Goal: Information Seeking & Learning: Find specific fact

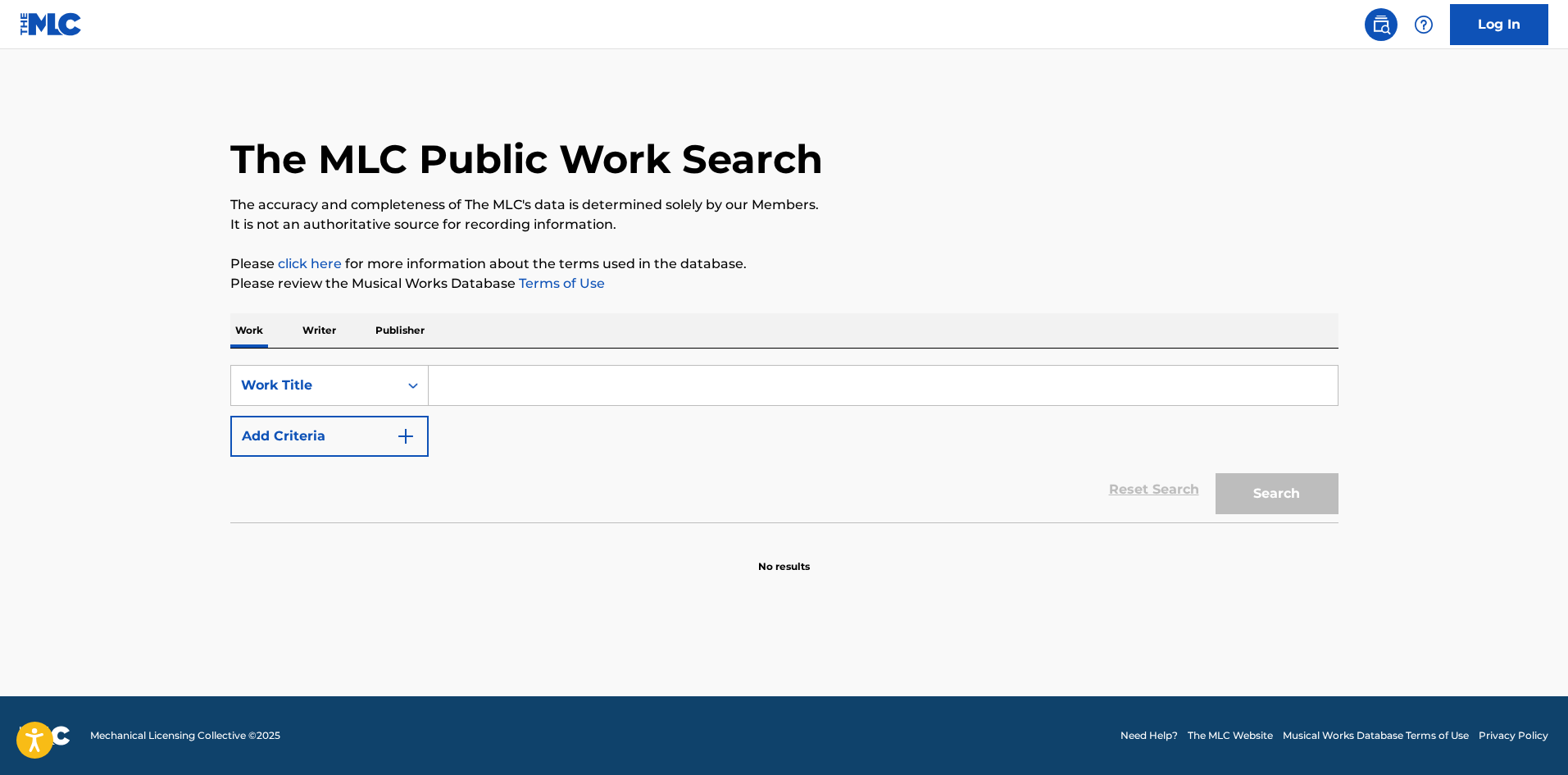
click at [555, 409] on div "SearchWithCriteria1c27793f-bd27-4c28-9bde-e319c90782de Work Title Add Criteria" at bounding box center [784, 411] width 1108 height 92
click at [584, 374] on input "Search Form" at bounding box center [882, 385] width 909 height 40
drag, startPoint x: 618, startPoint y: 388, endPoint x: 3, endPoint y: 389, distance: 615.0
click at [1, 391] on main "The MLC Public Work Search The accuracy and completeness of The MLC's data is d…" at bounding box center [784, 373] width 1568 height 647
click at [1215, 473] on button "Search" at bounding box center [1276, 493] width 123 height 41
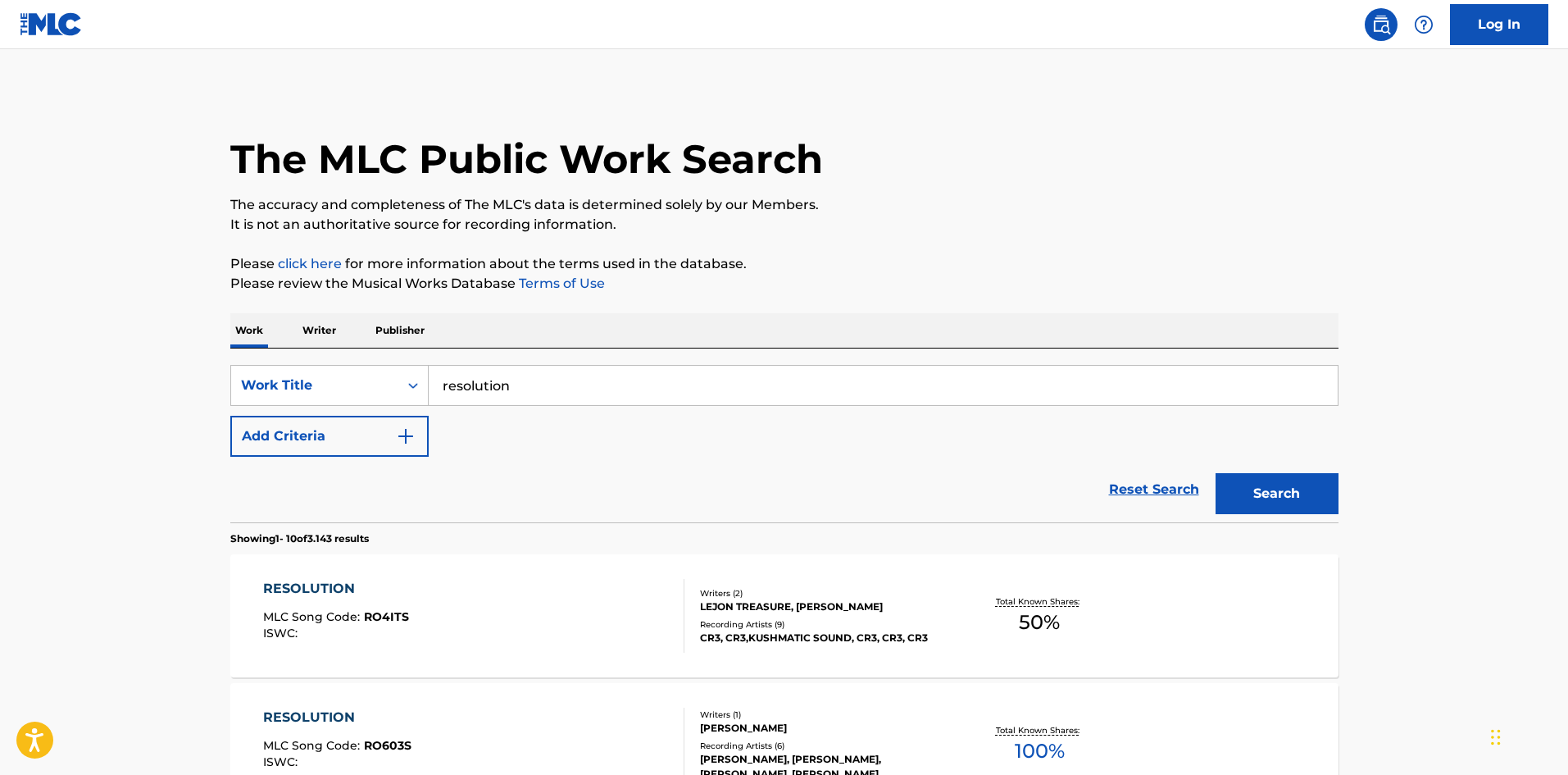
click at [656, 383] on input "resolution" at bounding box center [882, 385] width 909 height 40
click at [1215, 473] on button "Search" at bounding box center [1276, 493] width 123 height 41
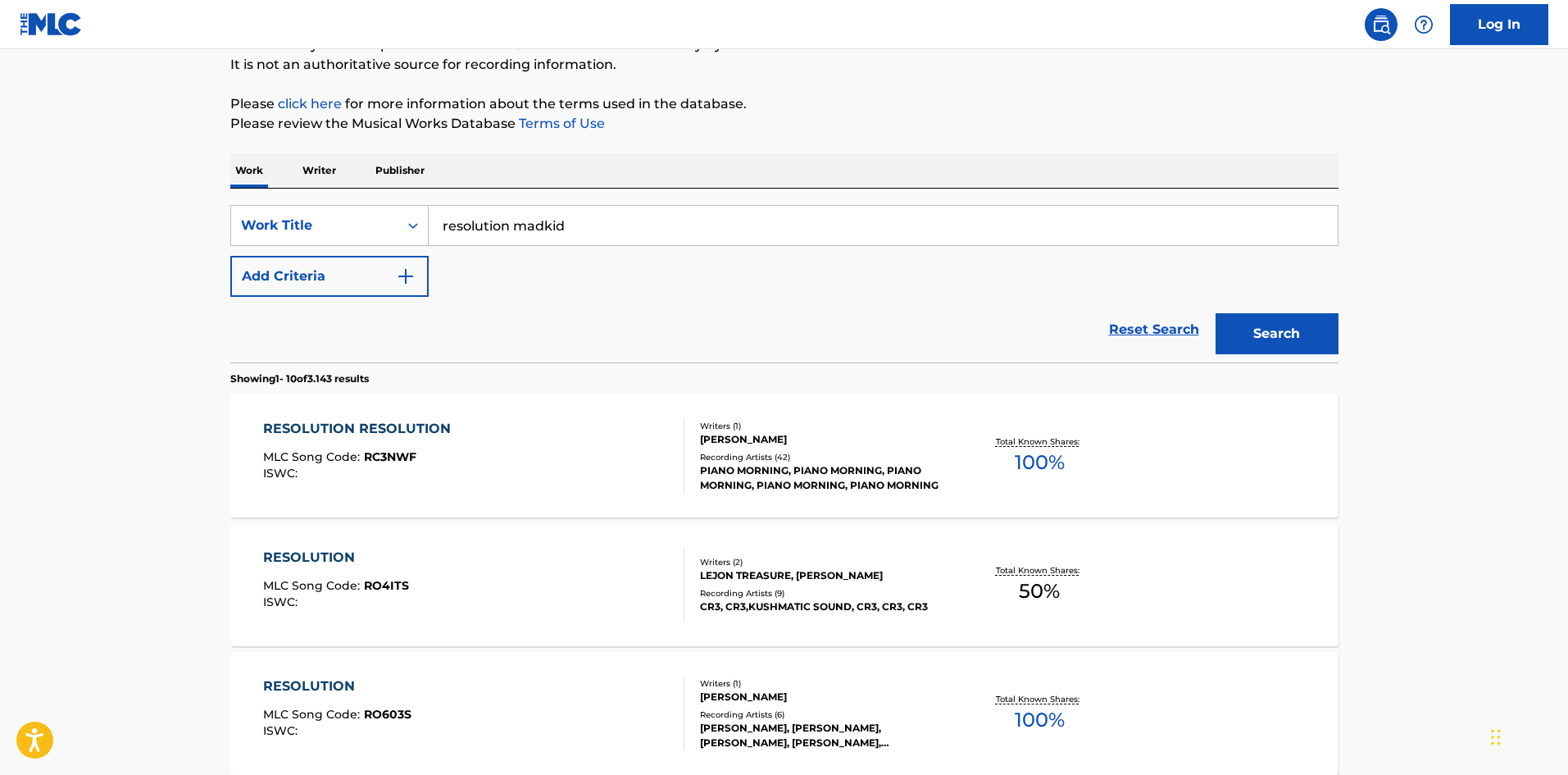
scroll to position [164, 0]
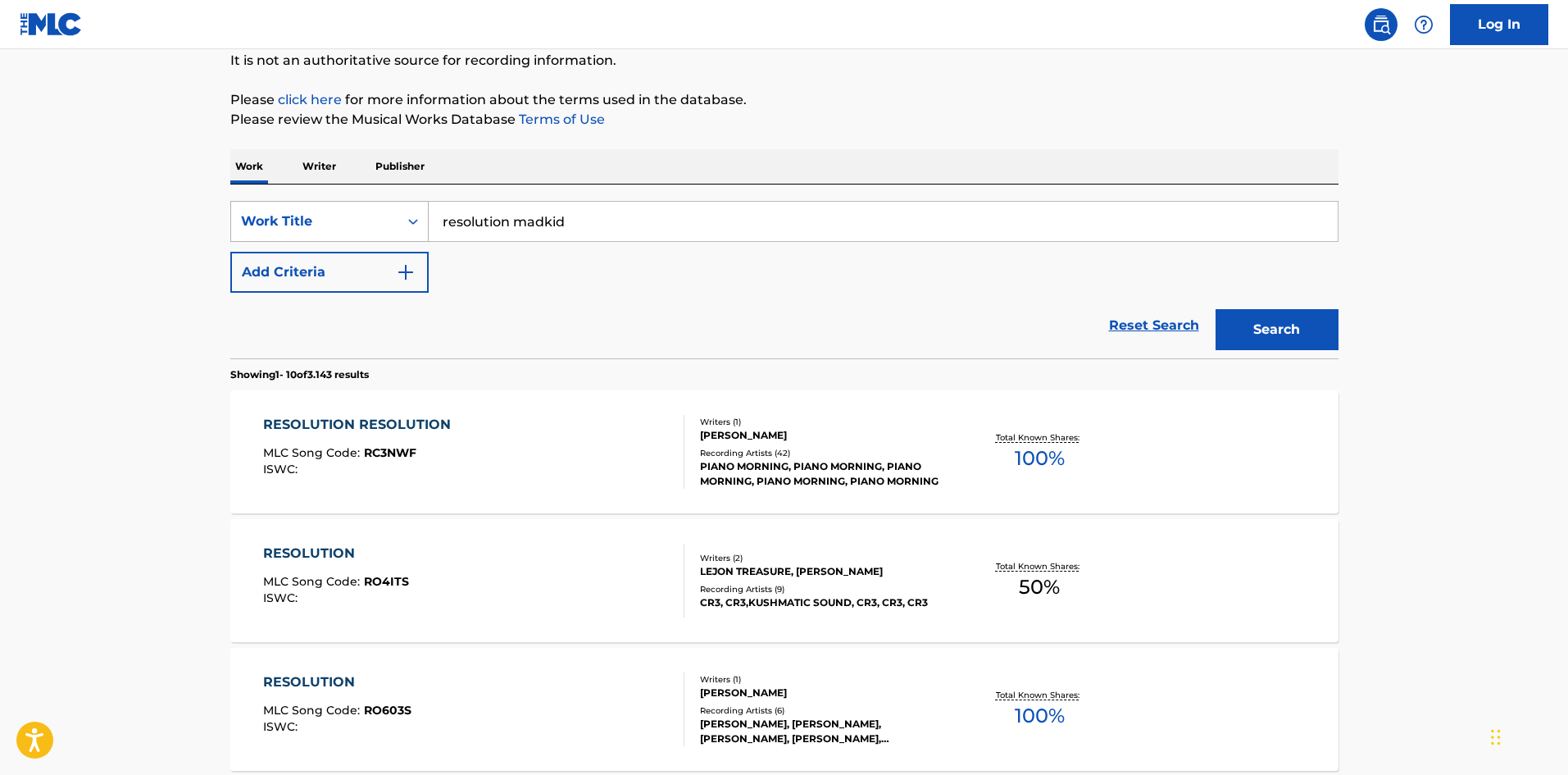
drag, startPoint x: 513, startPoint y: 226, endPoint x: 356, endPoint y: 227, distance: 157.0
click at [356, 227] on div "SearchWithCriteria1c27793f-bd27-4c28-9bde-e319c90782de Work Title resolution ma…" at bounding box center [784, 221] width 1108 height 41
drag, startPoint x: 686, startPoint y: 210, endPoint x: 304, endPoint y: 233, distance: 382.7
click at [304, 233] on div "SearchWithCriteria1c27793f-bd27-4c28-9bde-e319c90782de Work Title reggae source…" at bounding box center [784, 221] width 1108 height 41
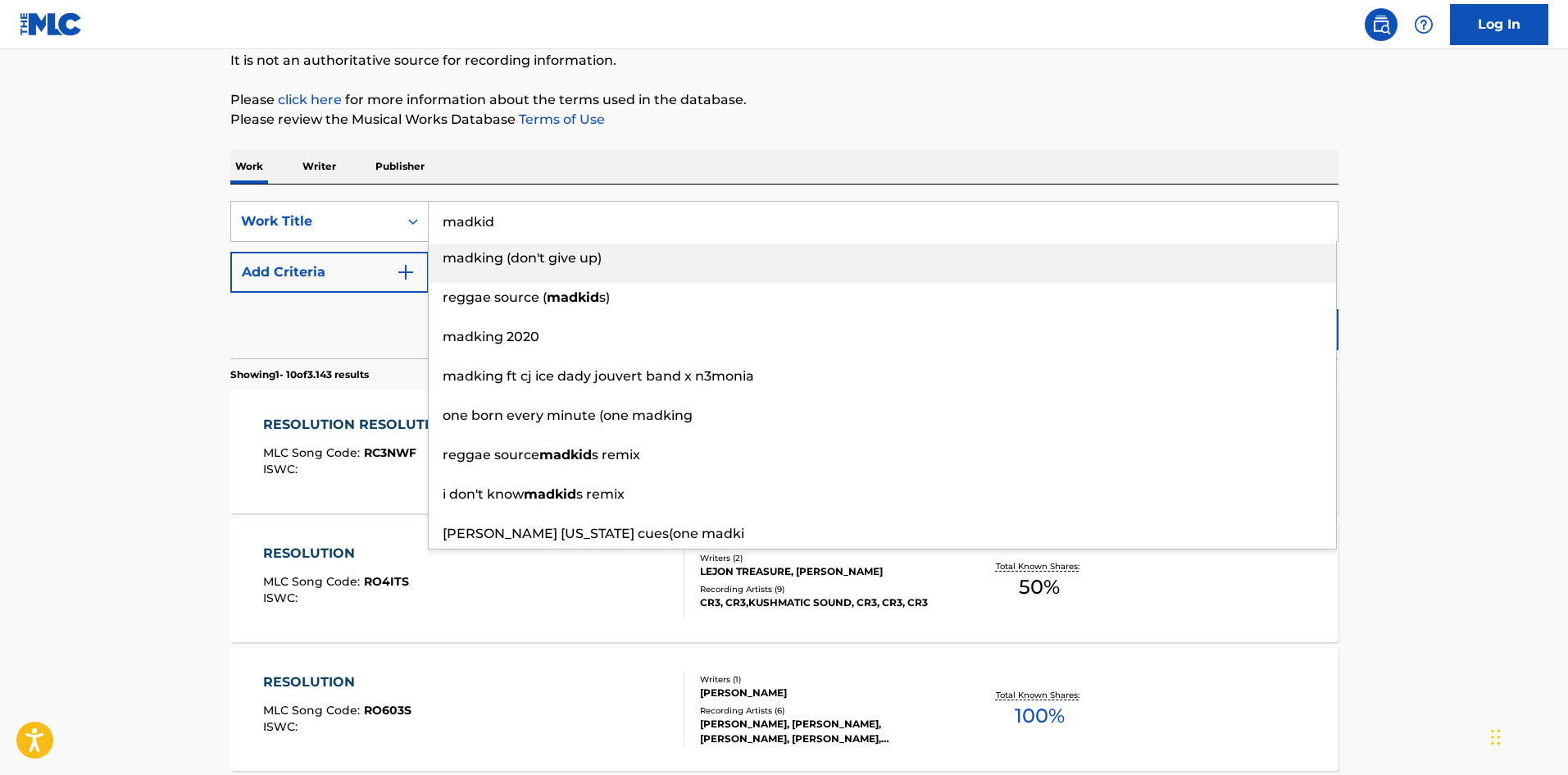
type input "madkid"
click at [736, 179] on div "Work Writer Publisher" at bounding box center [784, 166] width 1108 height 35
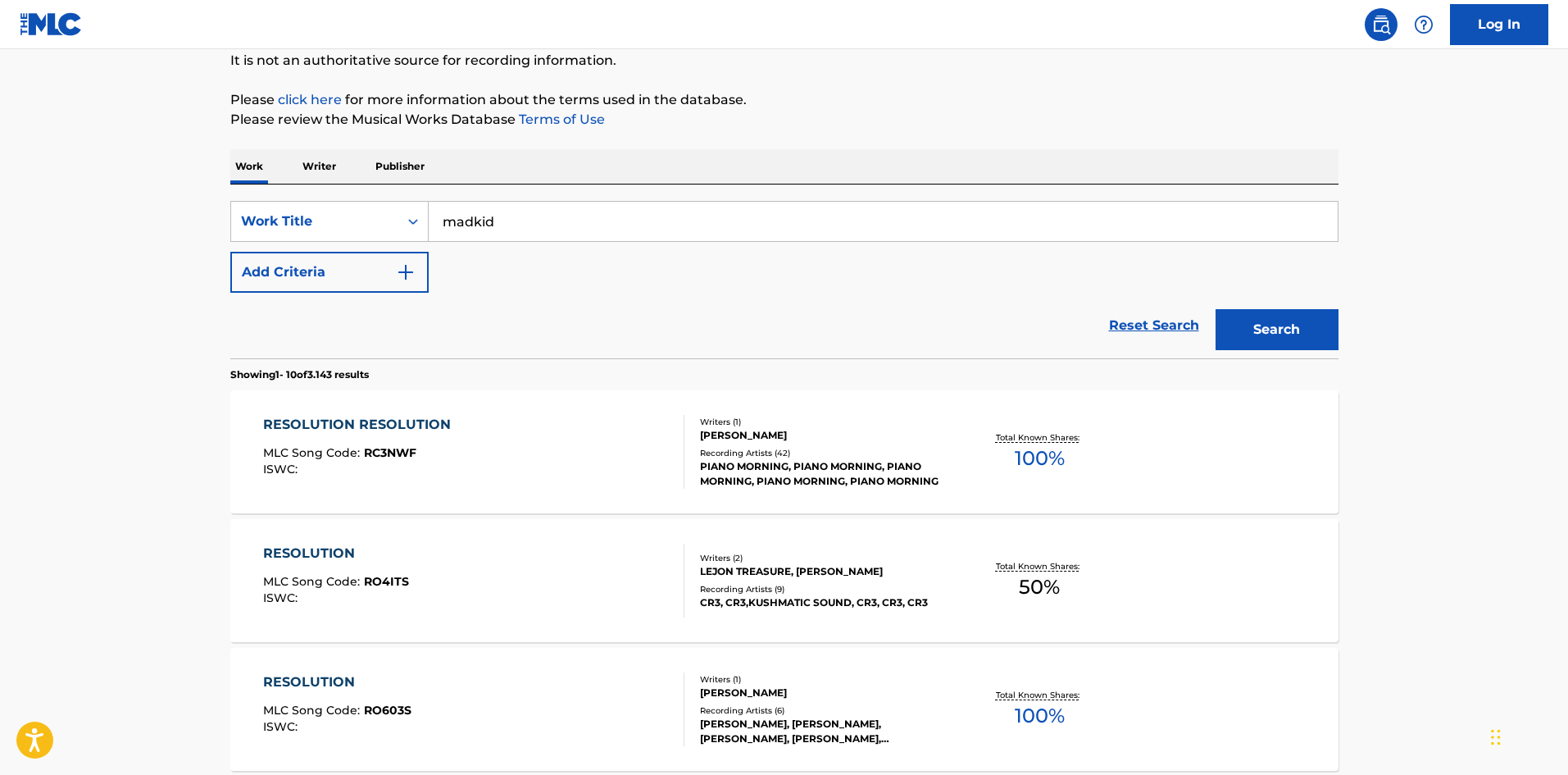
click at [1285, 341] on button "Search" at bounding box center [1276, 329] width 123 height 41
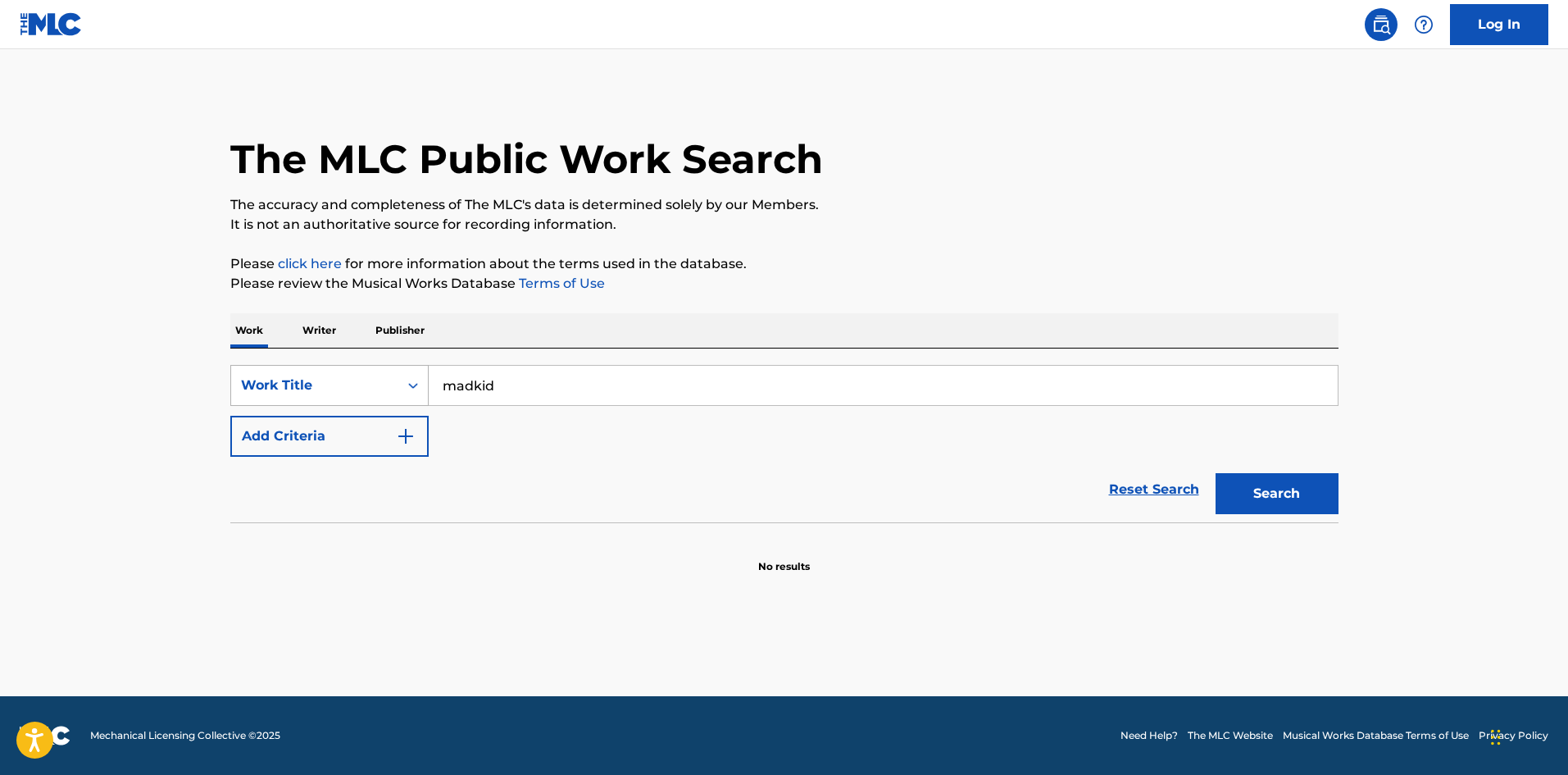
click at [327, 394] on div "Work Title" at bounding box center [315, 385] width 147 height 20
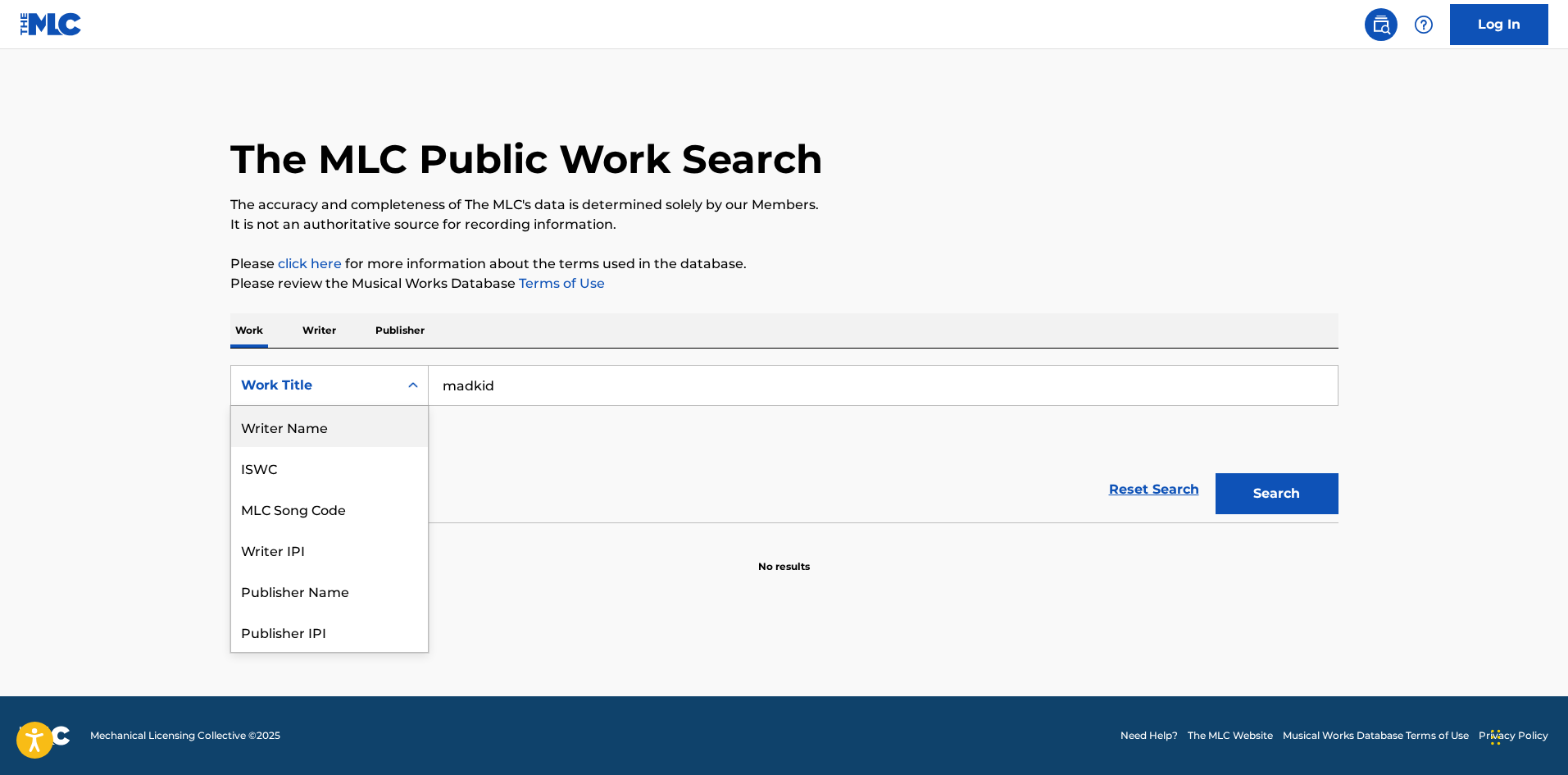
click at [373, 414] on div "Writer Name" at bounding box center [329, 426] width 197 height 41
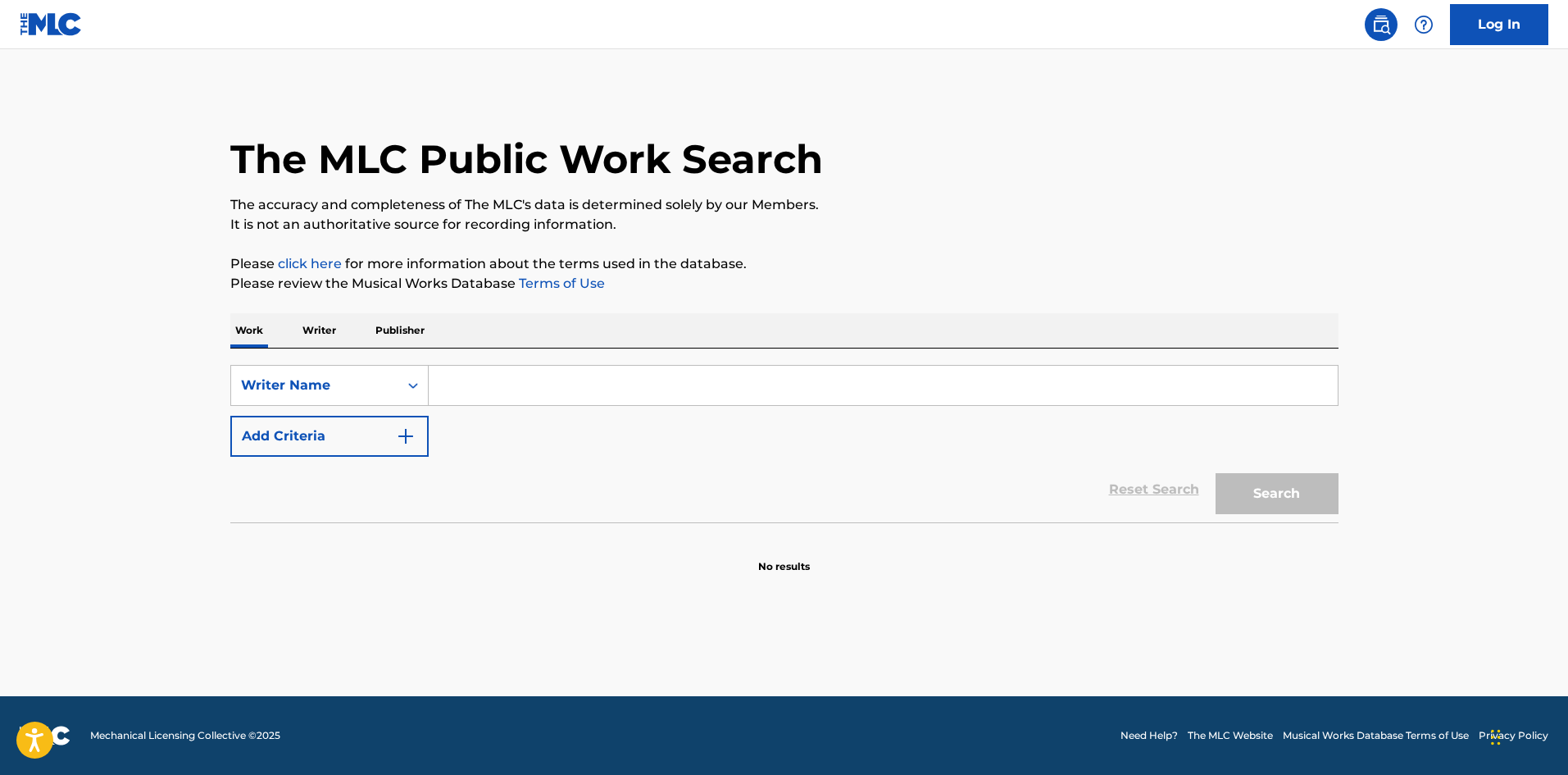
click at [637, 387] on input "Search Form" at bounding box center [882, 385] width 909 height 40
paste input "敬也-amazuti-"
type input "敬也-amazuti-"
click at [1317, 490] on button "Search" at bounding box center [1276, 493] width 123 height 41
click at [612, 384] on input "敬也-amazuti-" at bounding box center [882, 385] width 909 height 40
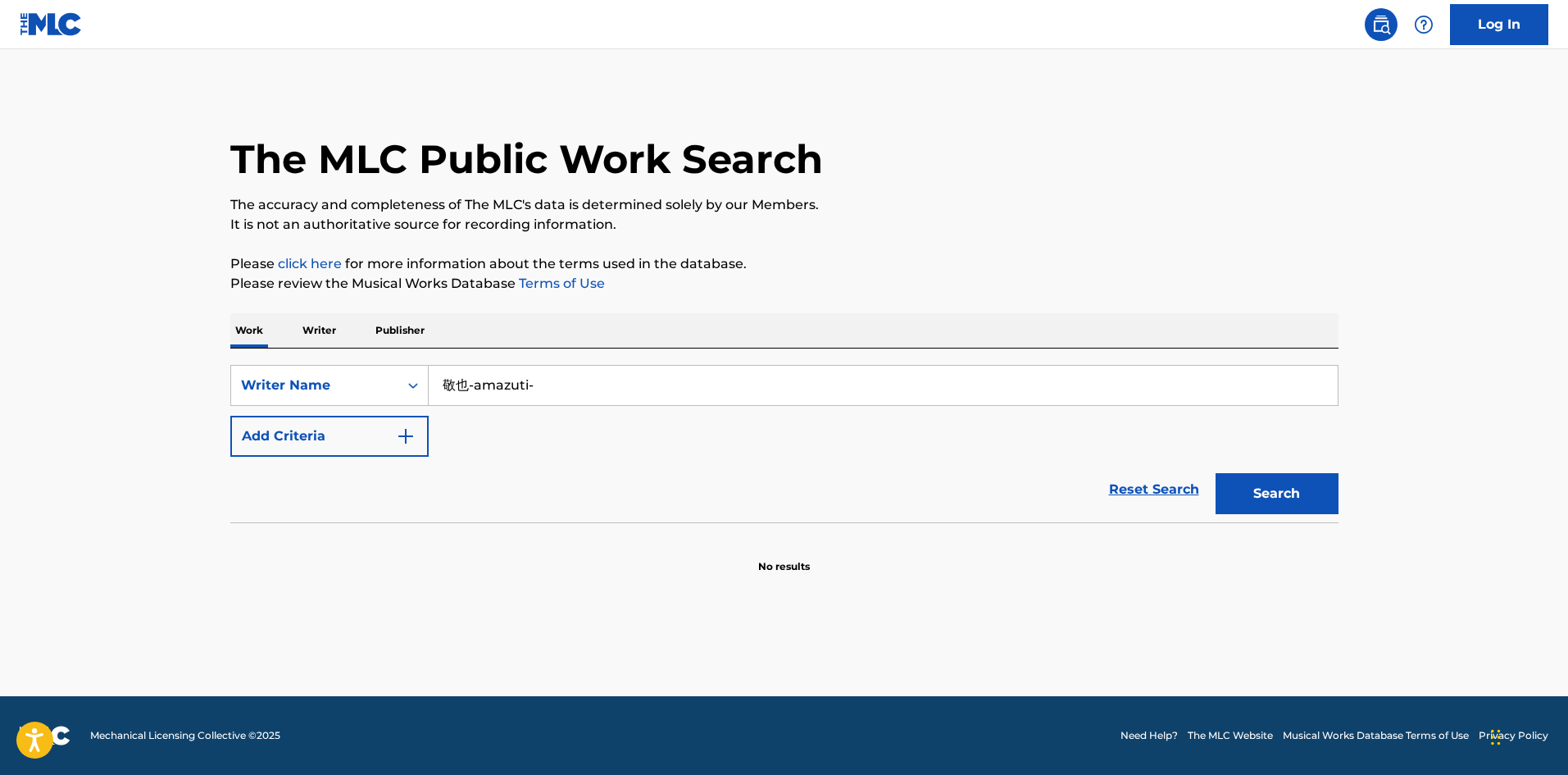
click at [1257, 513] on button "Search" at bounding box center [1276, 493] width 123 height 41
drag, startPoint x: 580, startPoint y: 395, endPoint x: 495, endPoint y: 396, distance: 85.0
click at [495, 396] on input "敬也-amazuti-" at bounding box center [882, 385] width 909 height 40
click at [298, 332] on p "Writer" at bounding box center [320, 330] width 44 height 35
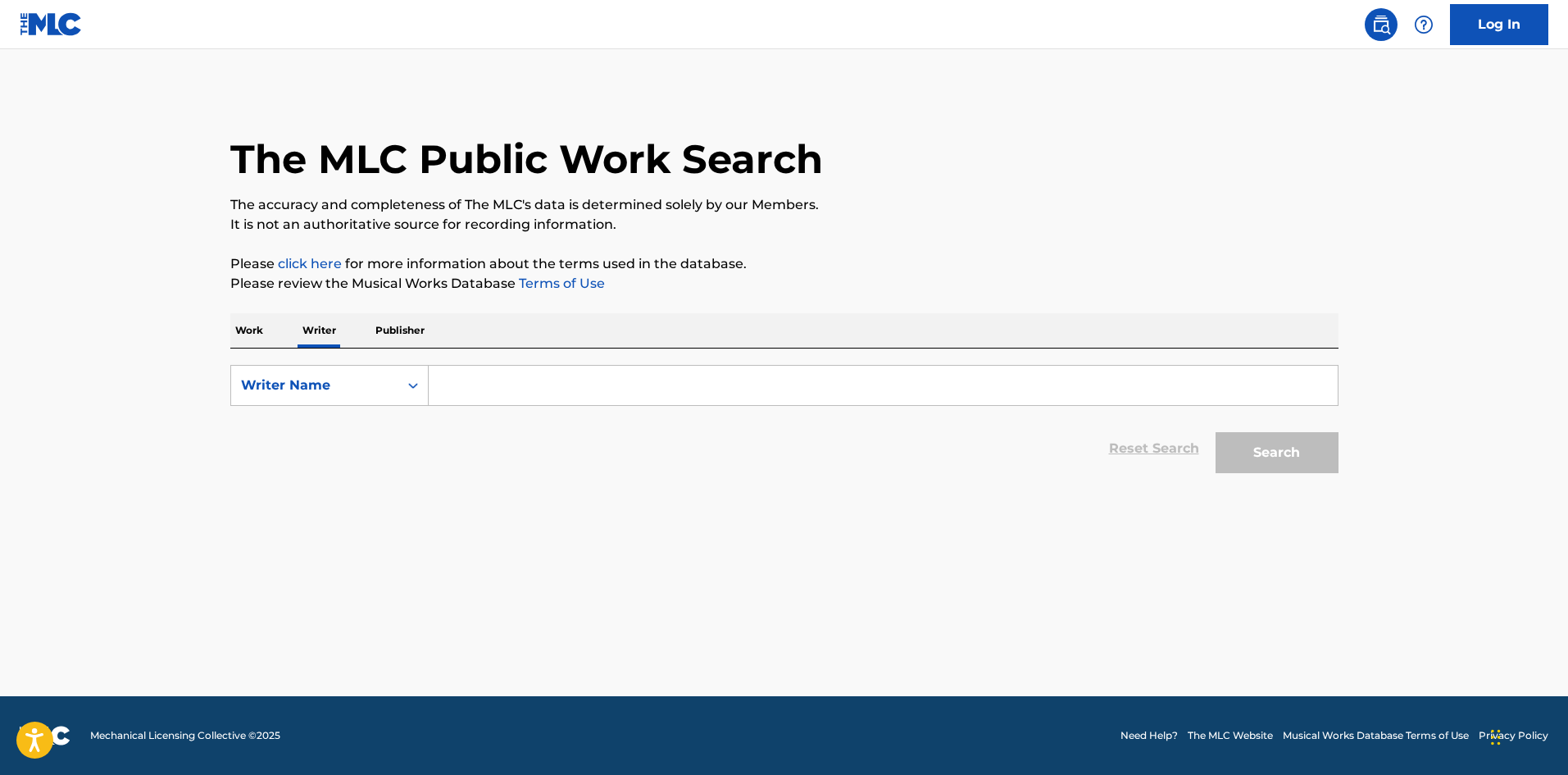
click at [610, 388] on input "Search Form" at bounding box center [882, 385] width 909 height 40
paste input "敬也-amazuti-"
click at [1244, 442] on button "Search" at bounding box center [1276, 452] width 123 height 41
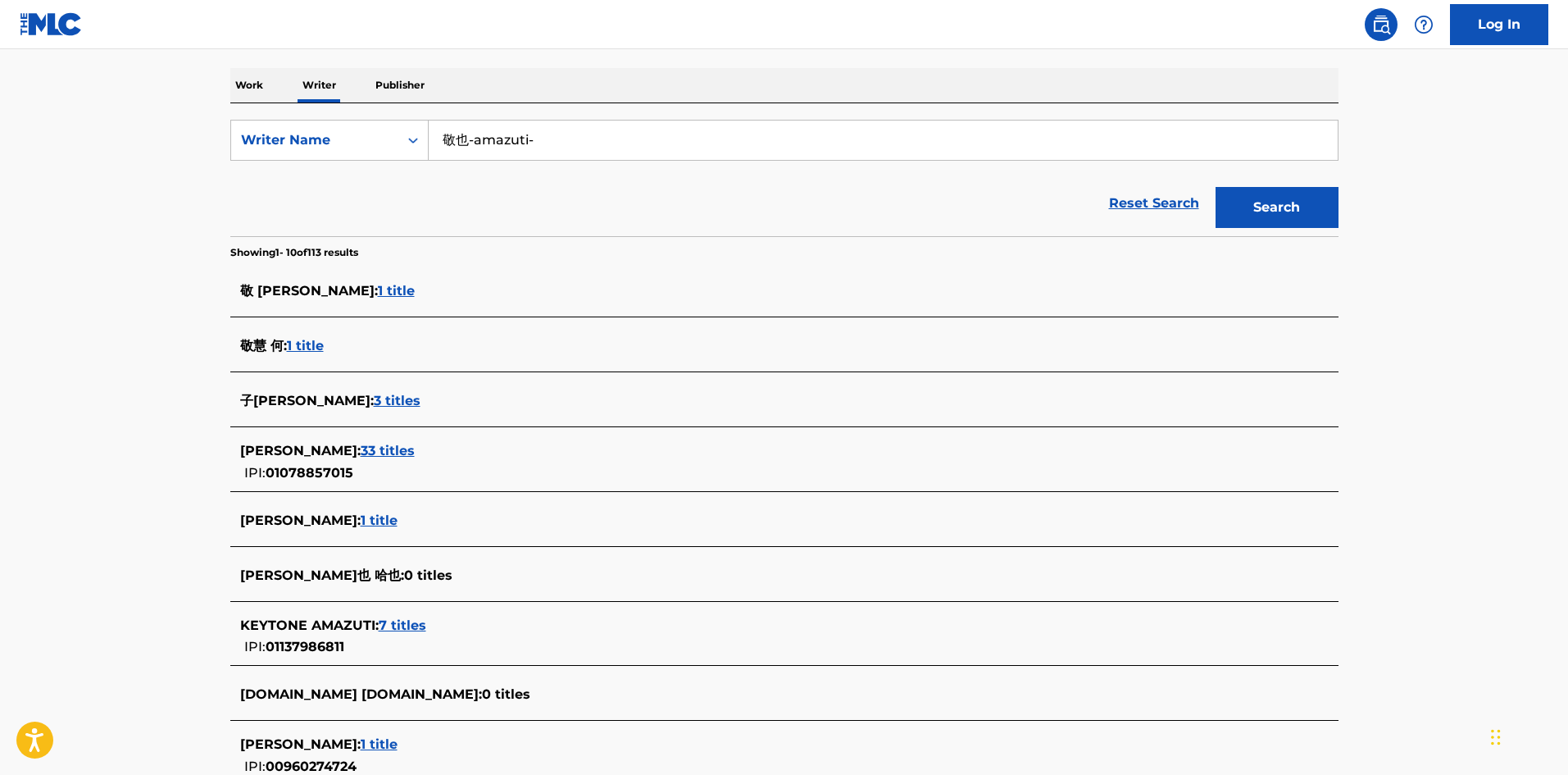
scroll to position [245, 0]
drag, startPoint x: 471, startPoint y: 145, endPoint x: 393, endPoint y: 146, distance: 78.0
click at [394, 146] on div "SearchWithCriteria16be05be-3eae-45b8-98f8-bcc9d339935b Writer Name [PERSON_NAME…" at bounding box center [784, 139] width 1108 height 41
click at [571, 152] on input "amazuti-" at bounding box center [882, 140] width 909 height 40
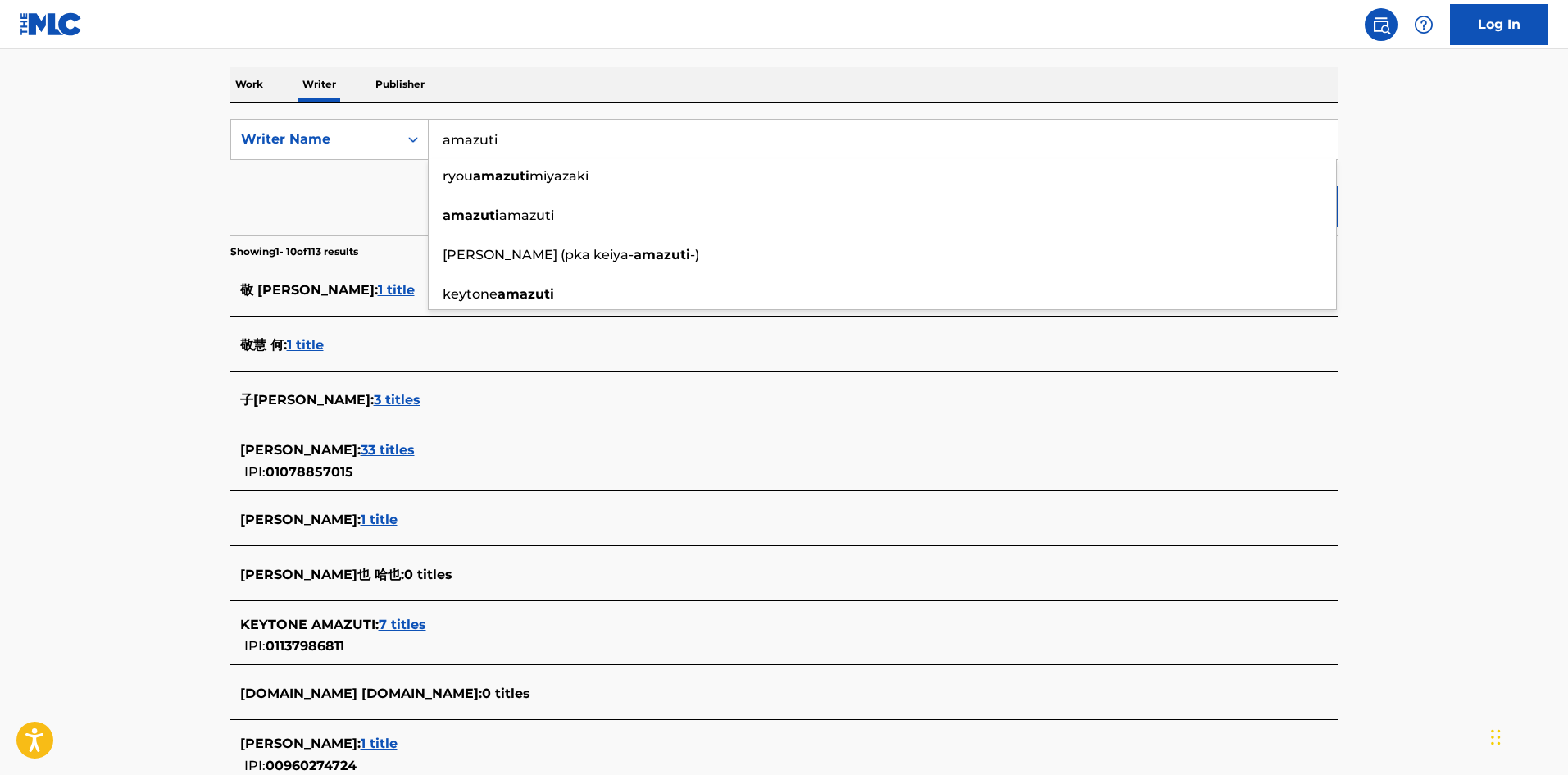
type input "amazuti"
click at [1393, 147] on main "The MLC Public Work Search The accuracy and completeness of The MLC's data is d…" at bounding box center [784, 367] width 1568 height 1129
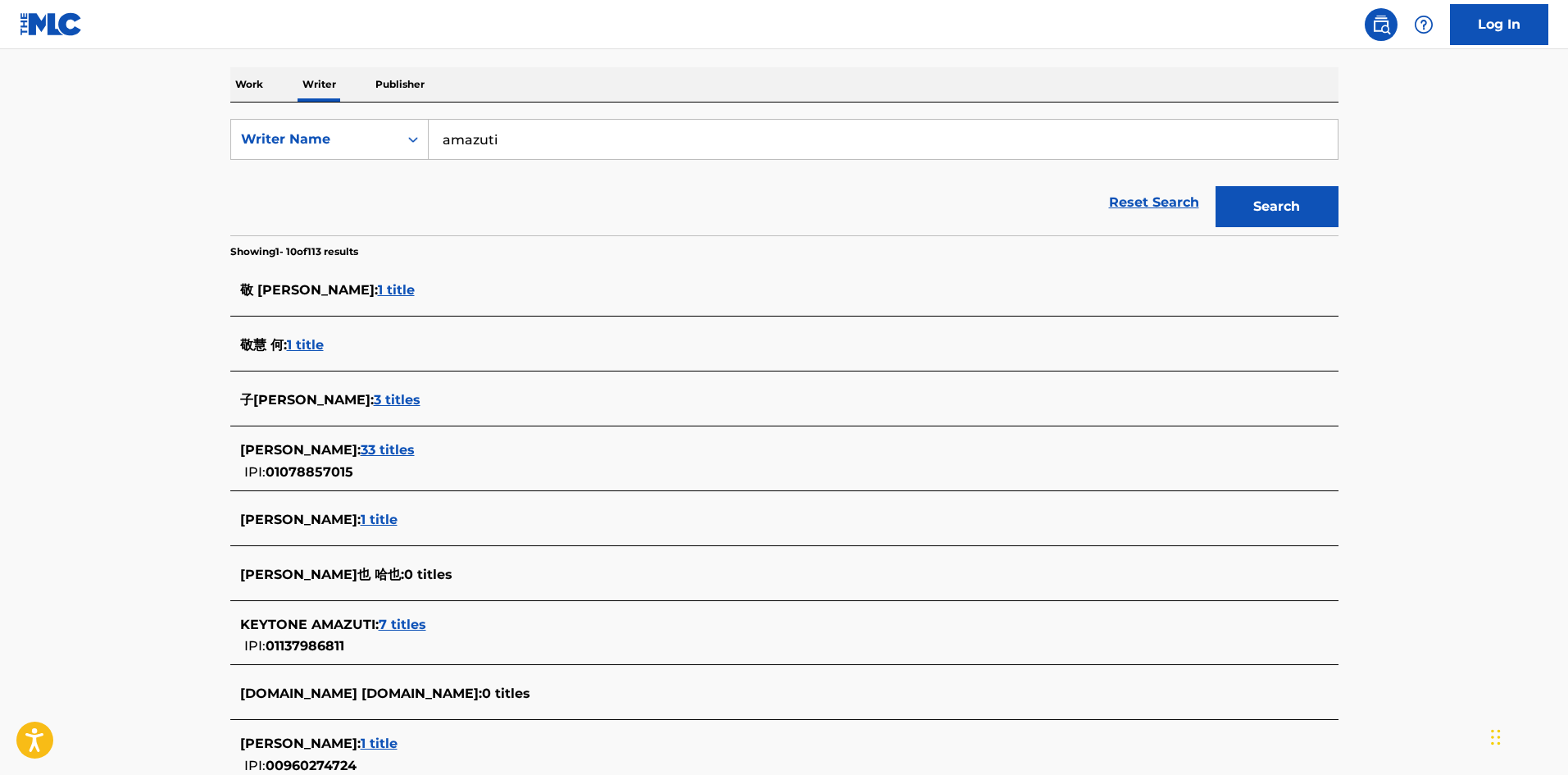
click at [1287, 200] on button "Search" at bounding box center [1276, 206] width 123 height 41
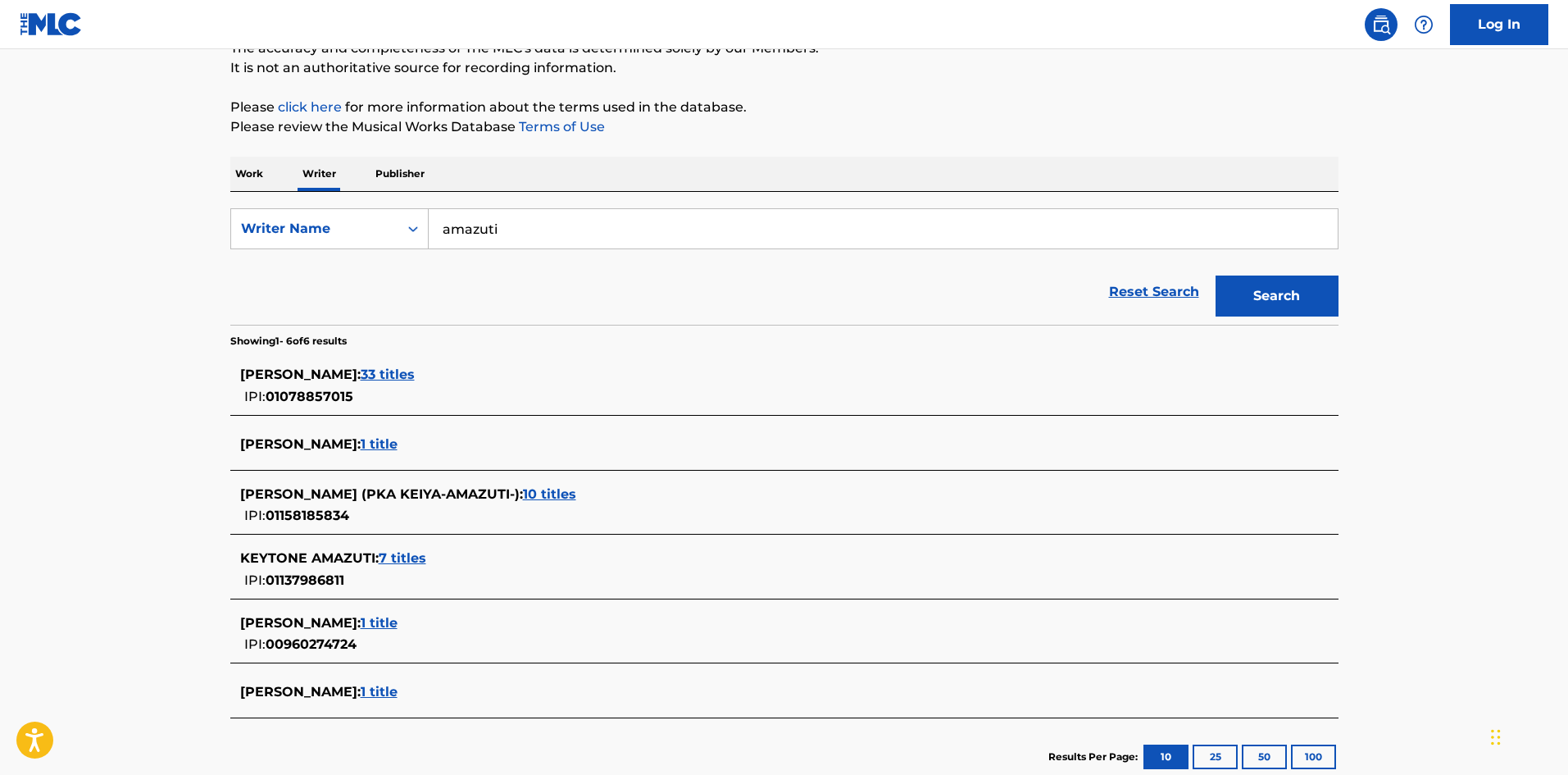
scroll to position [164, 0]
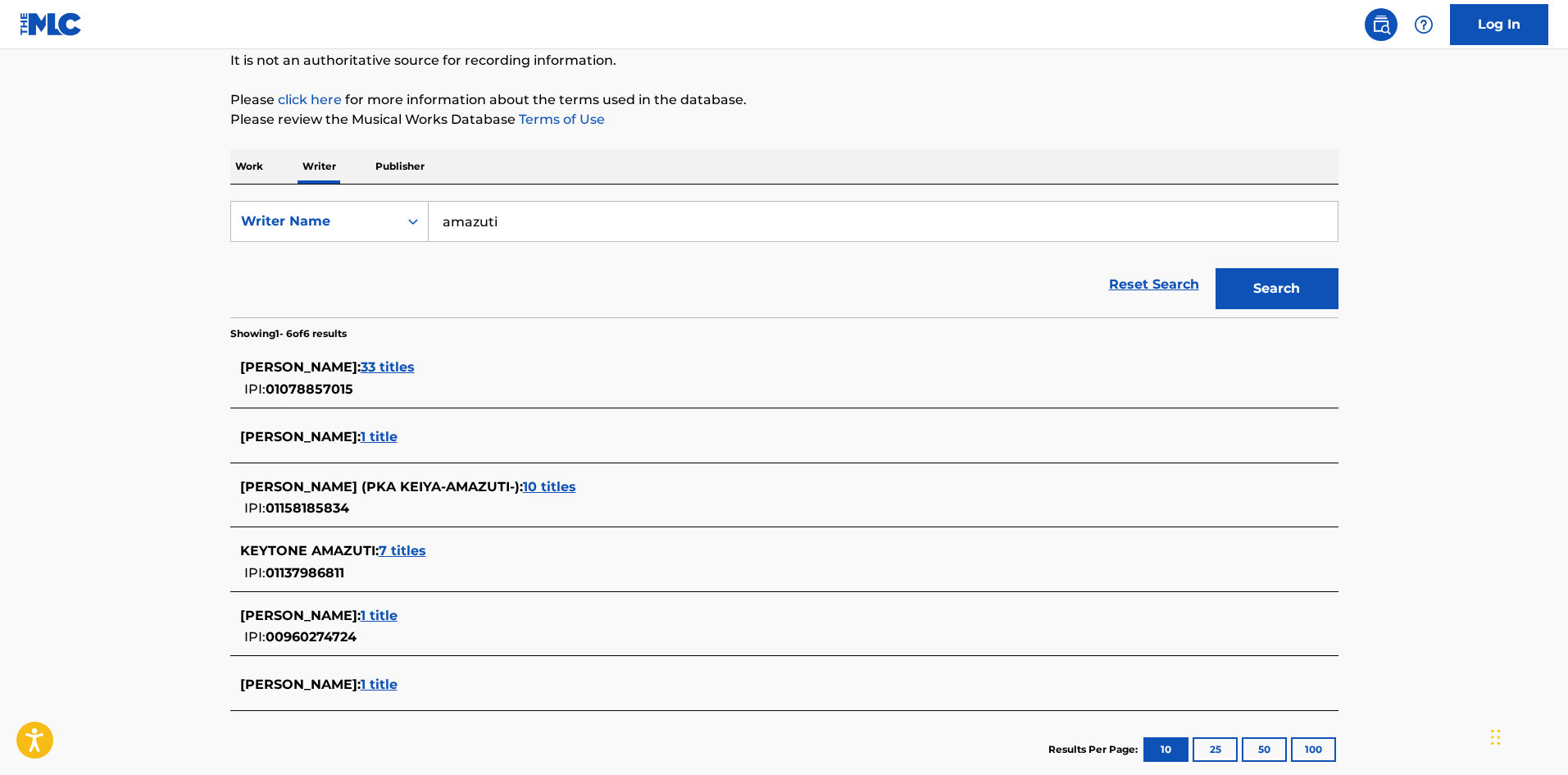
click at [407, 548] on span "7 titles" at bounding box center [403, 550] width 47 height 16
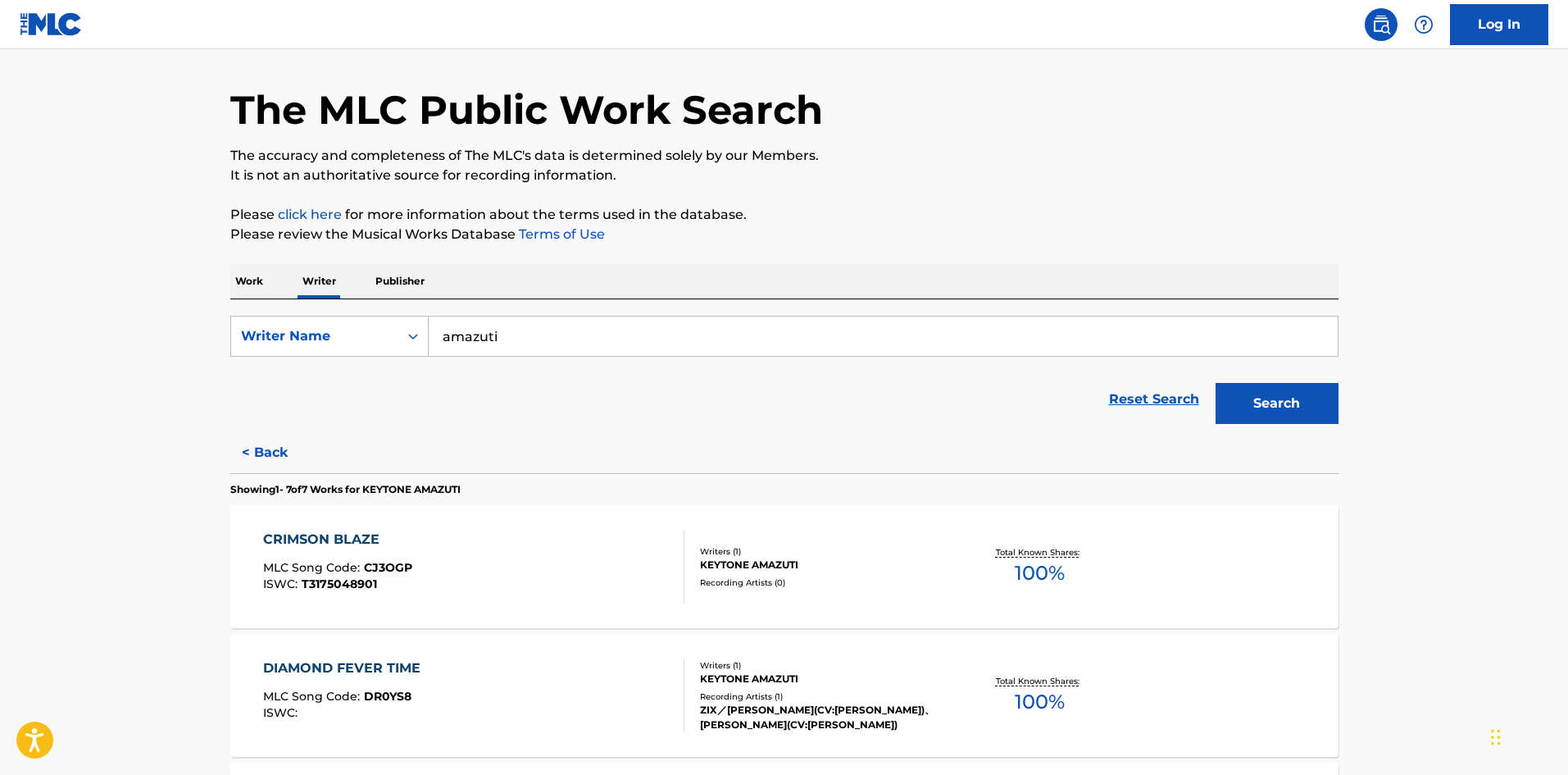
scroll to position [0, 0]
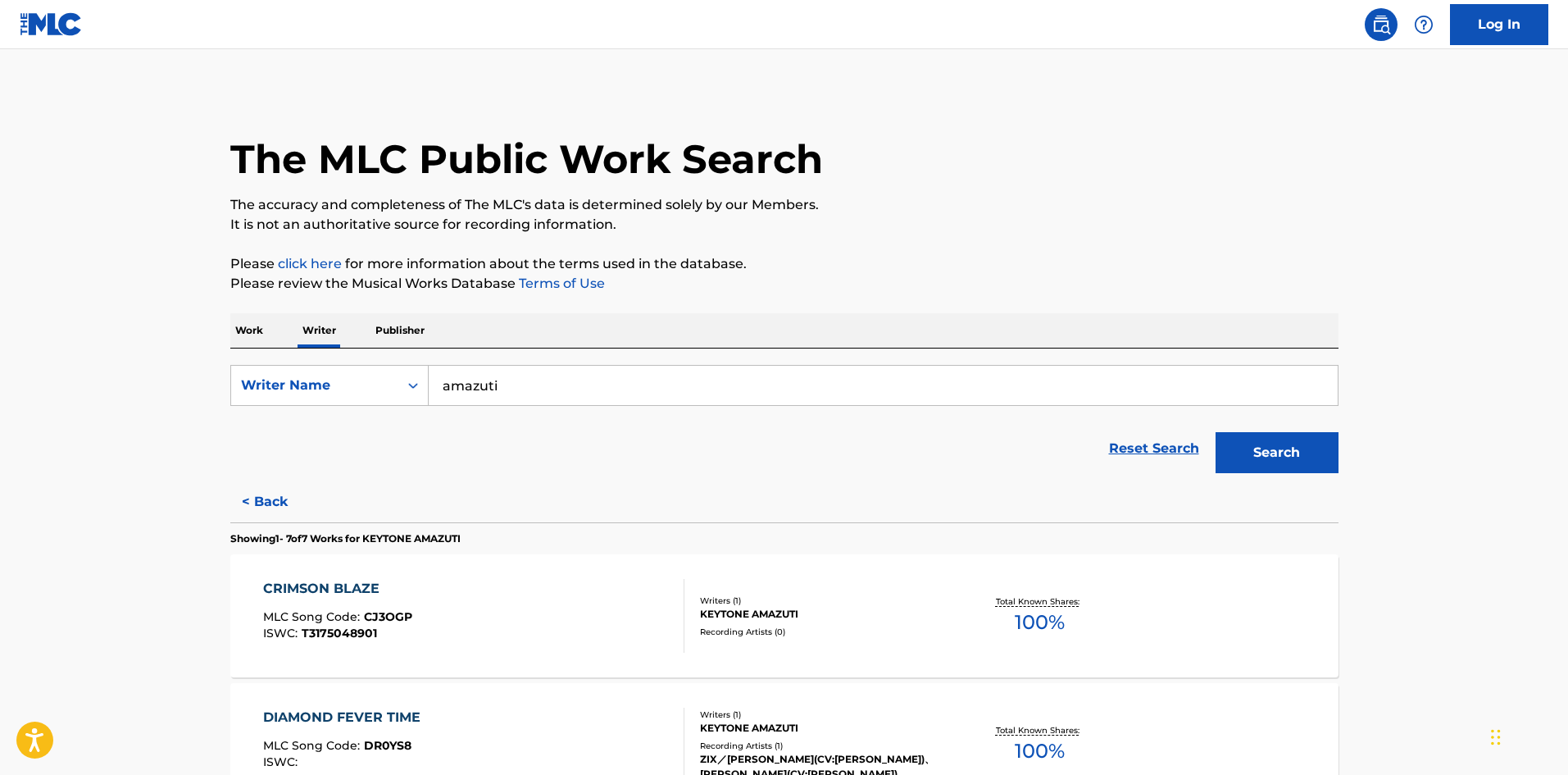
click at [255, 334] on p "Work" at bounding box center [249, 330] width 38 height 35
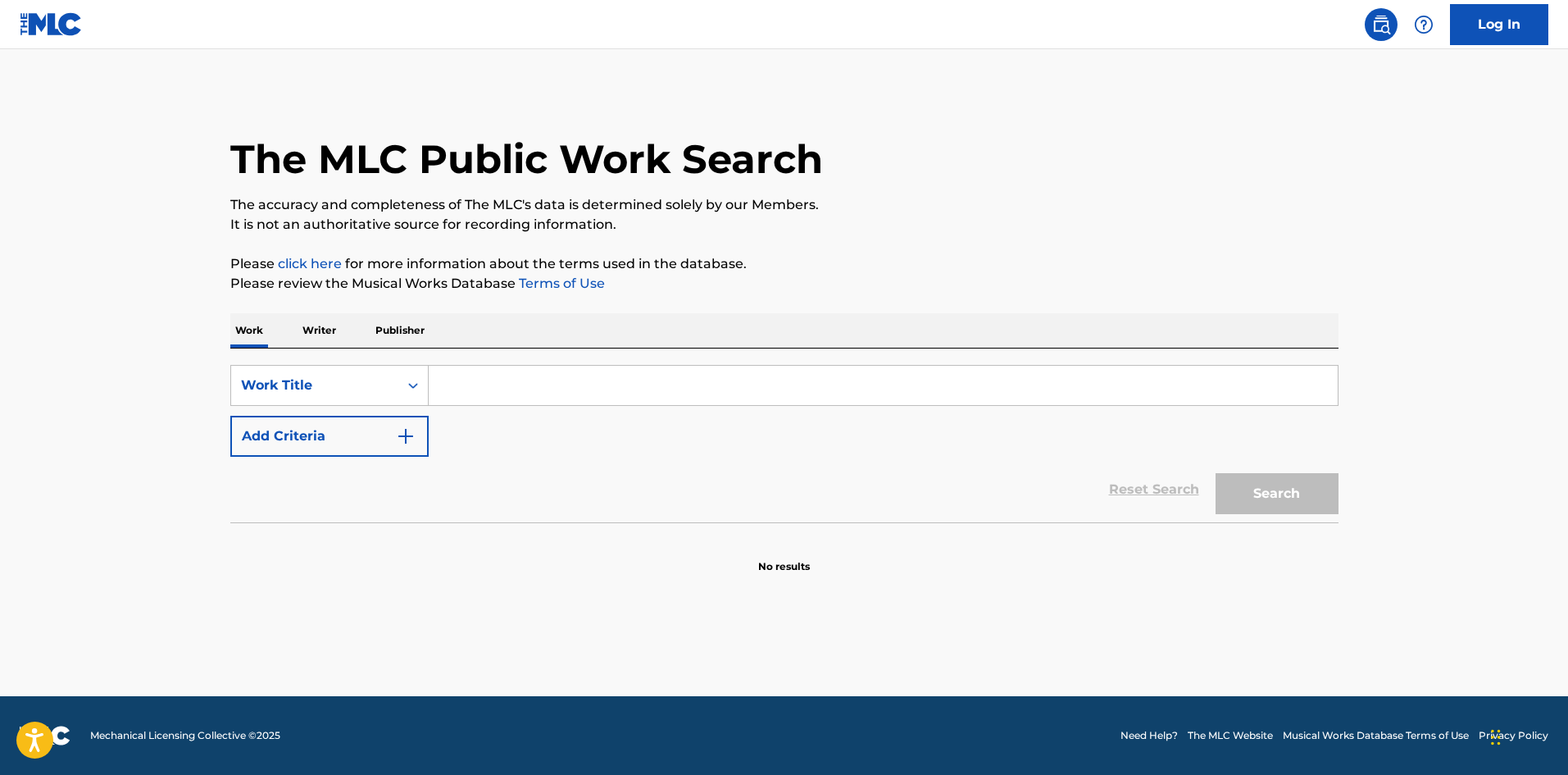
drag, startPoint x: 567, startPoint y: 412, endPoint x: 586, endPoint y: 397, distance: 24.2
click at [573, 411] on div "SearchWithCriteria1c27793f-bd27-4c28-9bde-e319c90782de Work Title Add Criteria" at bounding box center [784, 411] width 1108 height 92
click at [591, 389] on input "Search Form" at bounding box center [882, 385] width 909 height 40
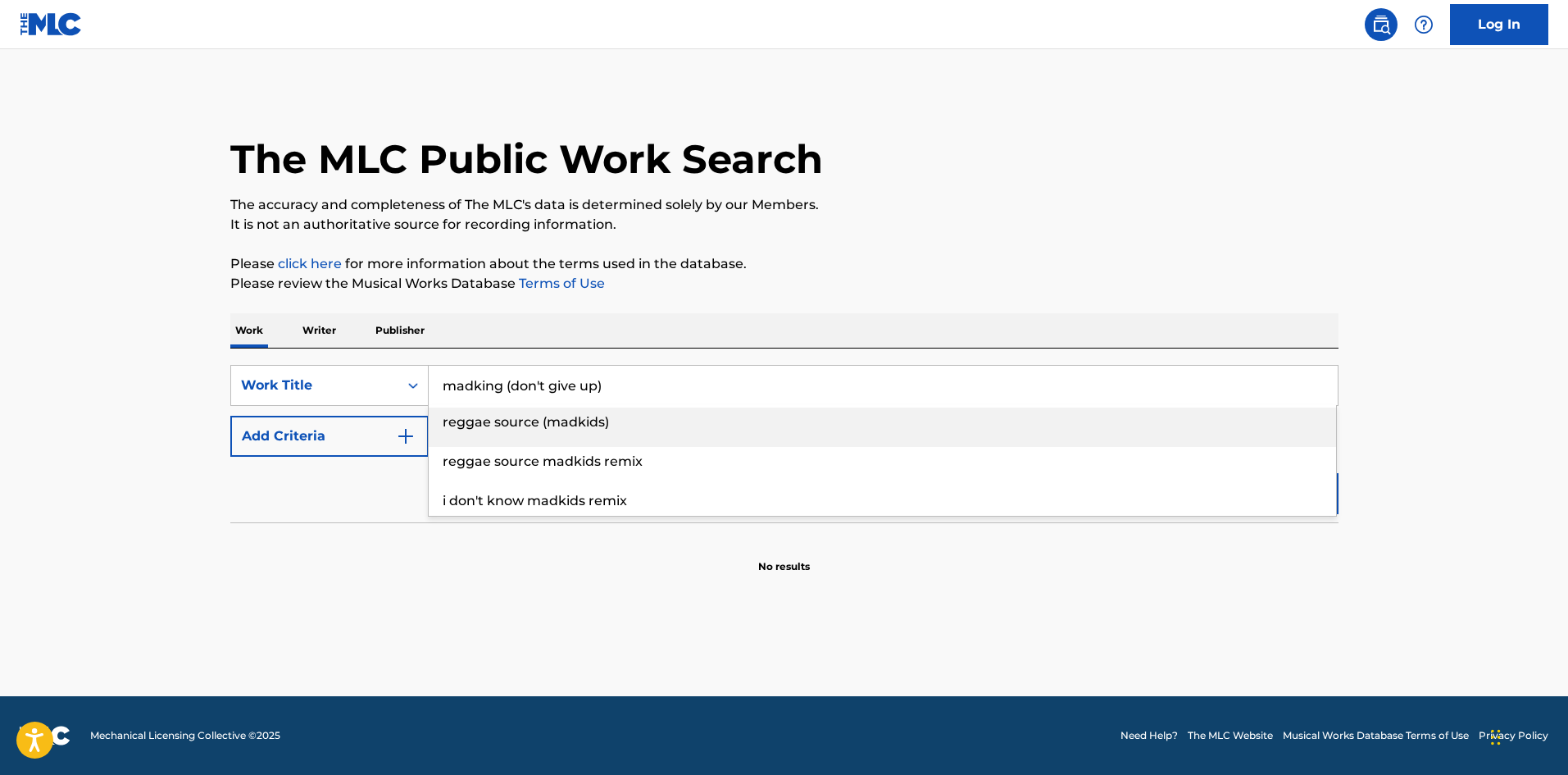
type input "madking (don't give up)"
